Goal: Task Accomplishment & Management: Manage account settings

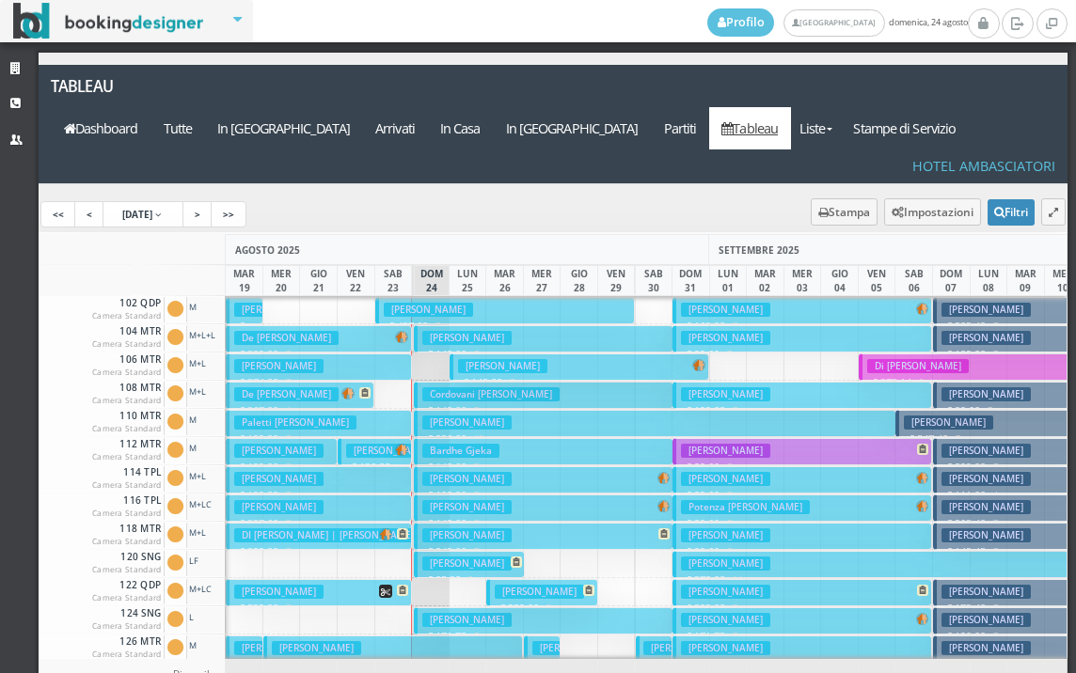
click at [433, 444] on h3 "Bardhe Gjeka" at bounding box center [460, 451] width 77 height 14
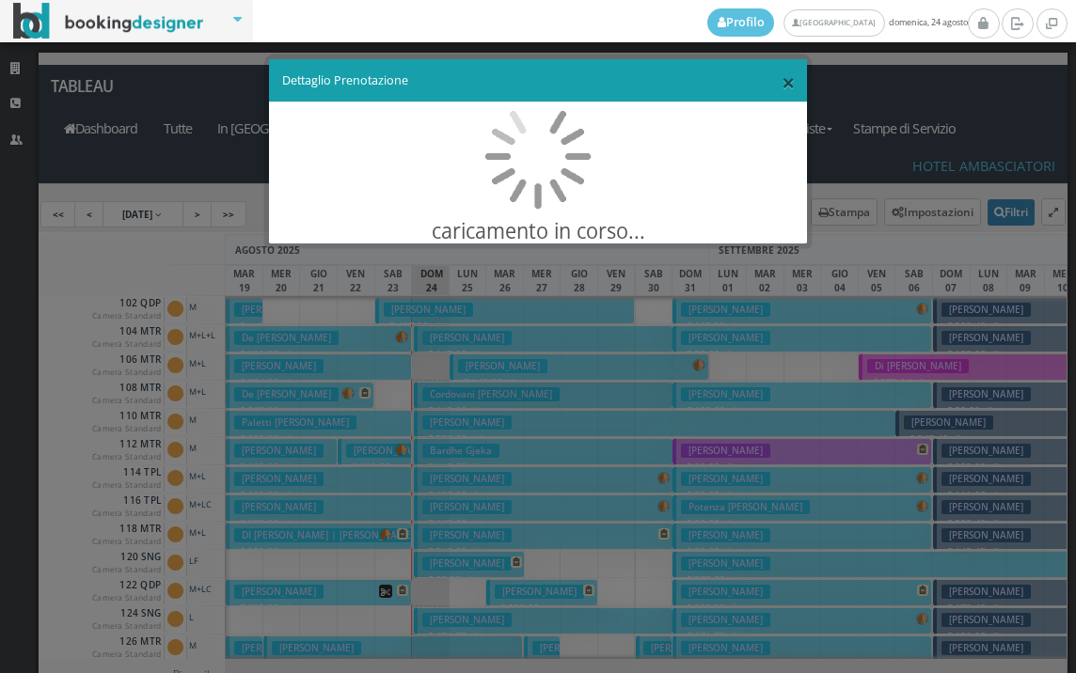
click at [787, 83] on span "×" at bounding box center [788, 82] width 13 height 32
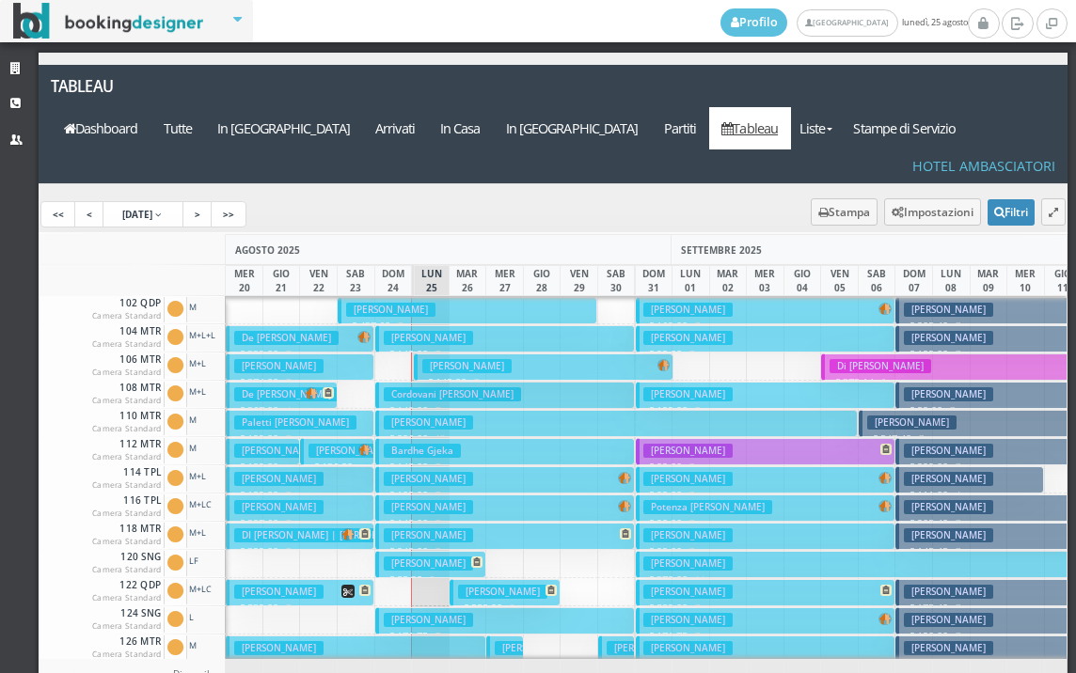
click at [440, 375] on p "€ 149.00 7 notti" at bounding box center [544, 382] width 245 height 15
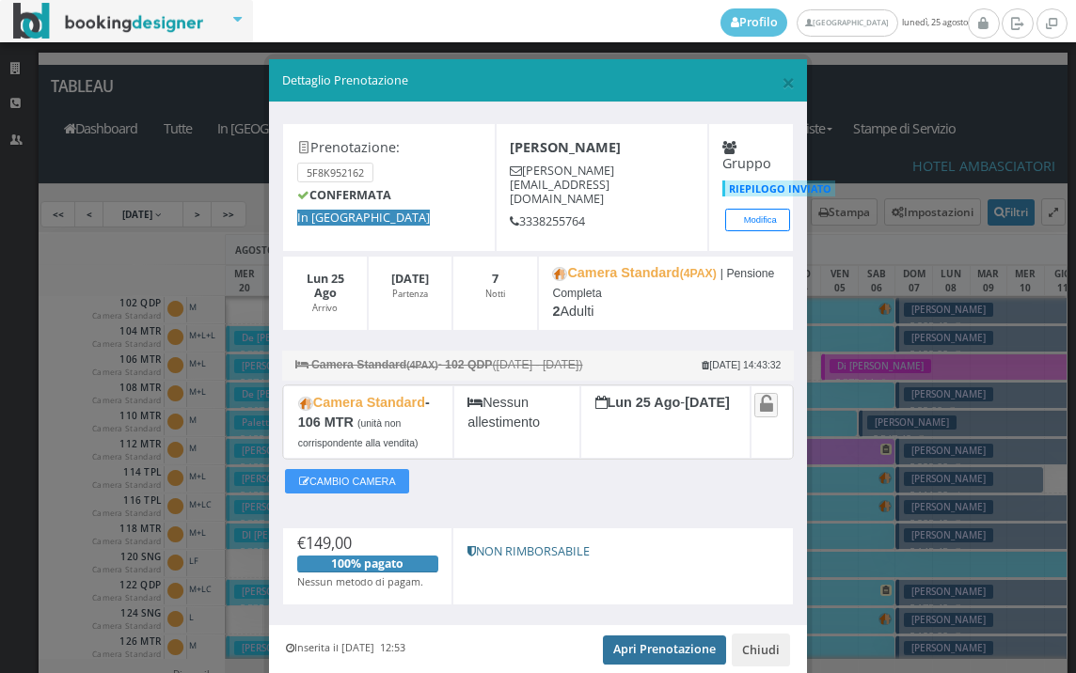
click at [615, 656] on link "Apri Prenotazione" at bounding box center [664, 650] width 123 height 28
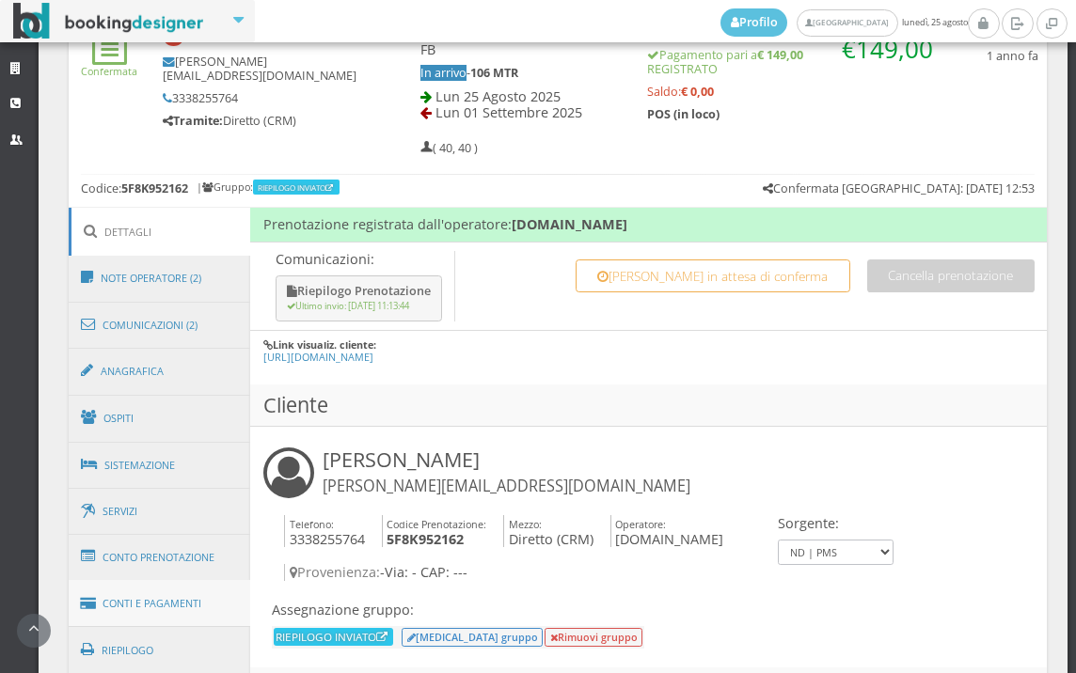
scroll to position [941, 0]
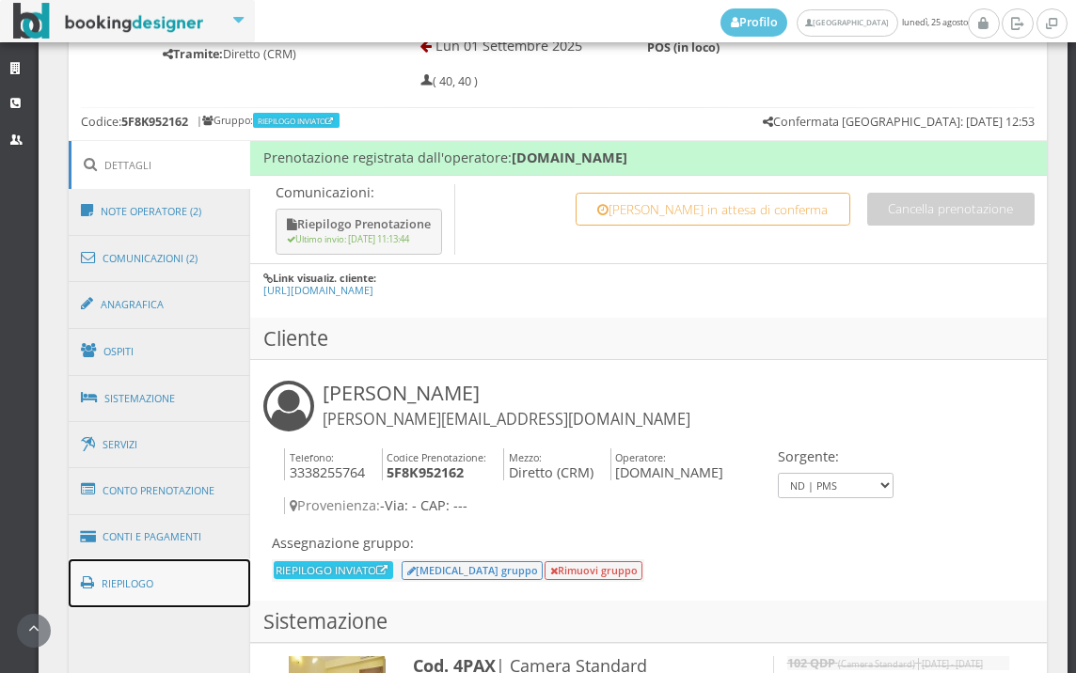
click at [169, 586] on link "Riepilogo" at bounding box center [160, 584] width 182 height 49
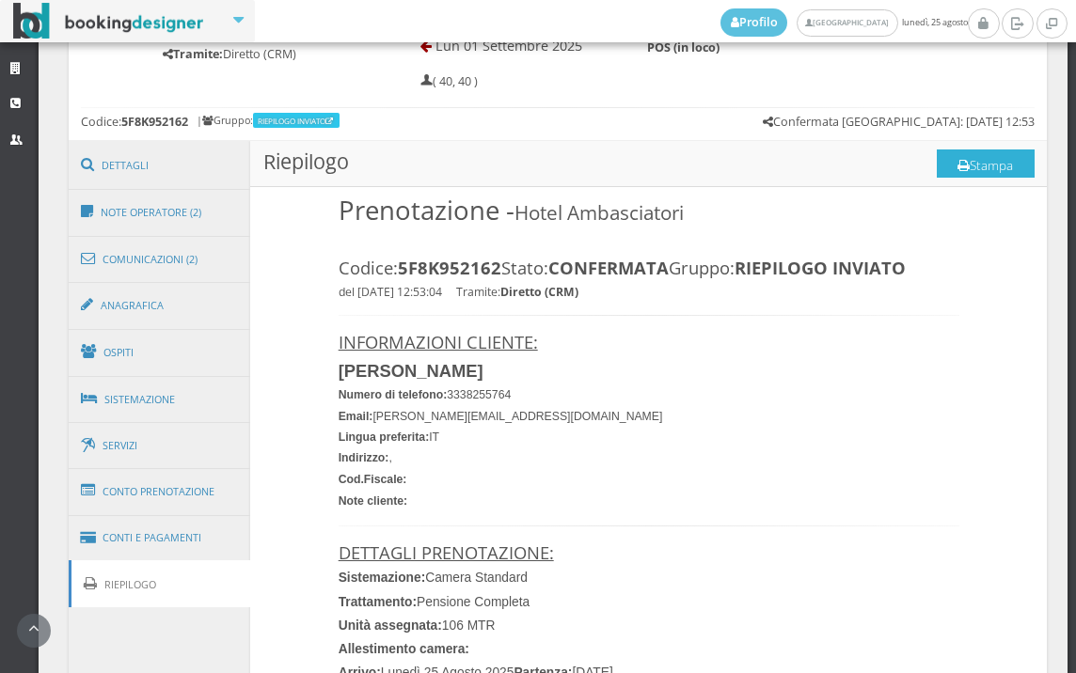
click at [986, 159] on button "Stampa" at bounding box center [986, 164] width 98 height 28
click at [990, 166] on button "Stampa" at bounding box center [986, 164] width 98 height 28
